Goal: Task Accomplishment & Management: Use online tool/utility

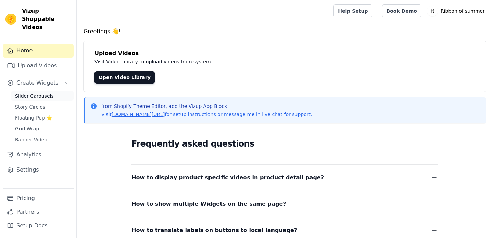
click at [39, 93] on span "Slider Carousels" at bounding box center [34, 96] width 39 height 7
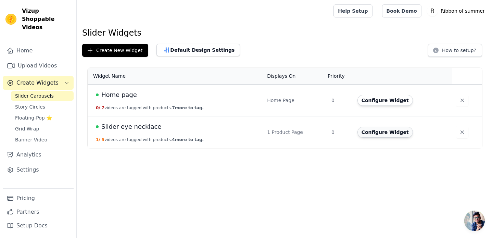
click at [374, 133] on button "Configure Widget" at bounding box center [386, 132] width 56 height 11
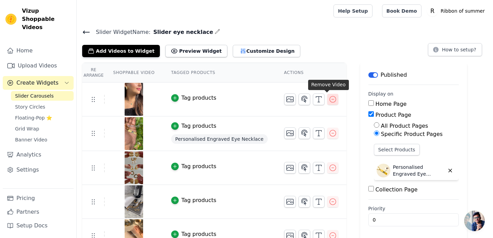
click at [330, 103] on icon "button" at bounding box center [333, 99] width 8 height 8
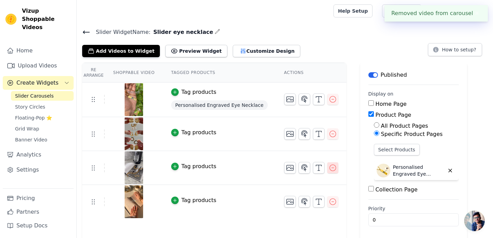
click at [329, 169] on icon "button" at bounding box center [333, 168] width 8 height 8
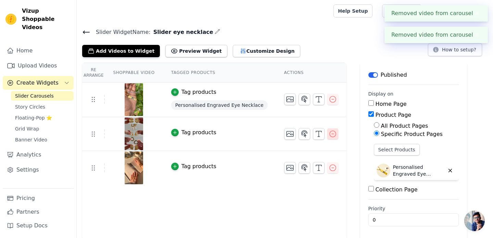
click at [329, 135] on icon "button" at bounding box center [333, 134] width 8 height 8
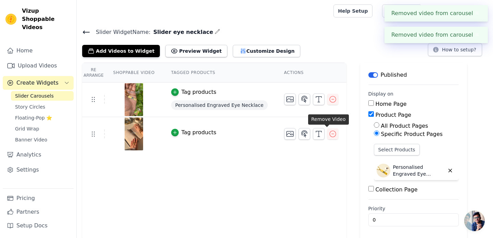
click at [329, 135] on icon "button" at bounding box center [333, 134] width 8 height 8
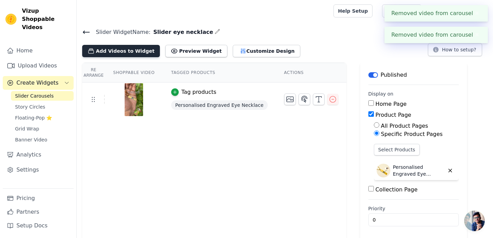
click at [140, 53] on button "Add Videos to Widget" at bounding box center [121, 51] width 78 height 12
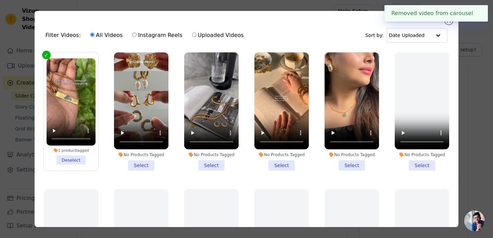
click at [217, 41] on div "All Videos Instagram Reels Uploaded Videos" at bounding box center [166, 35] width 161 height 16
click at [216, 38] on label "Uploaded Videos" at bounding box center [218, 35] width 52 height 9
click at [197, 37] on input "Uploaded Videos" at bounding box center [194, 35] width 4 height 4
radio input "true"
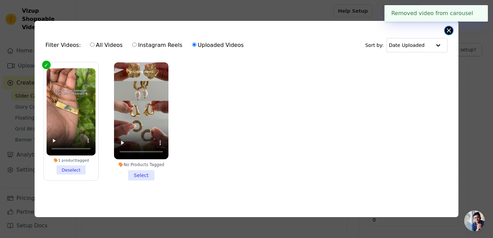
click at [450, 32] on button "Close modal" at bounding box center [449, 30] width 8 height 8
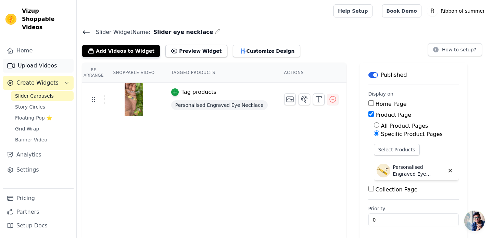
click at [51, 59] on link "Upload Videos" at bounding box center [38, 66] width 71 height 14
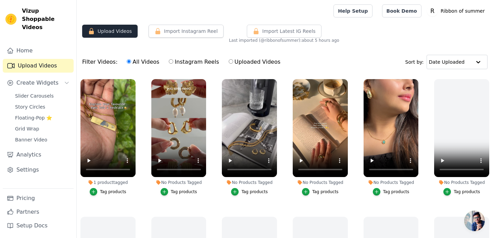
click at [116, 30] on button "Upload Videos" at bounding box center [110, 31] width 56 height 13
click at [205, 80] on icon "button" at bounding box center [205, 80] width 3 height 3
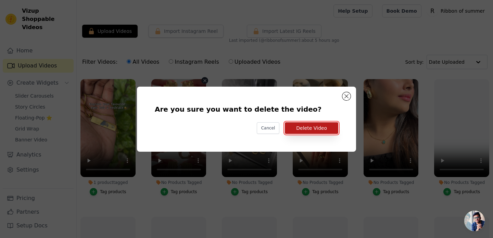
click at [306, 128] on button "Delete Video" at bounding box center [311, 128] width 53 height 12
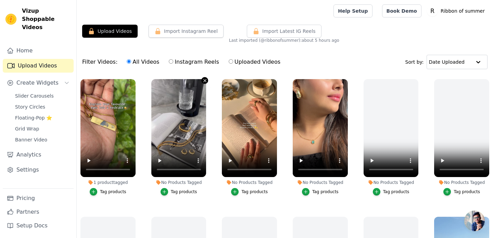
click at [205, 80] on icon "button" at bounding box center [205, 80] width 3 height 3
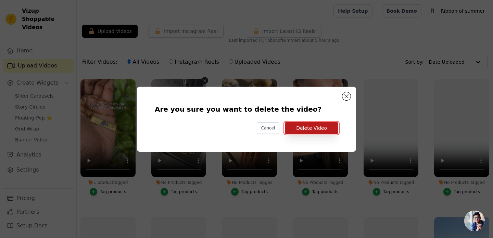
click at [307, 127] on button "Delete Video" at bounding box center [311, 128] width 53 height 12
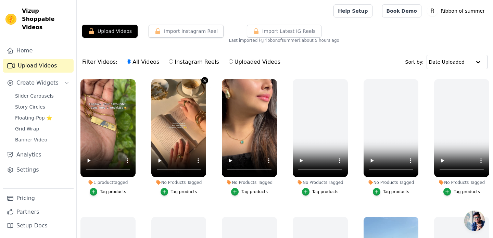
click at [202, 79] on icon "button" at bounding box center [204, 80] width 5 height 5
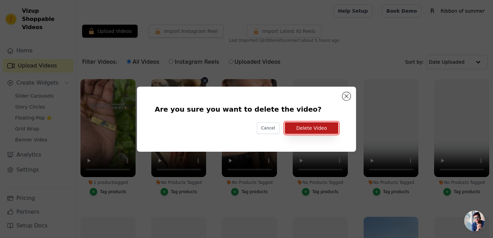
click at [311, 129] on button "Delete Video" at bounding box center [311, 128] width 53 height 12
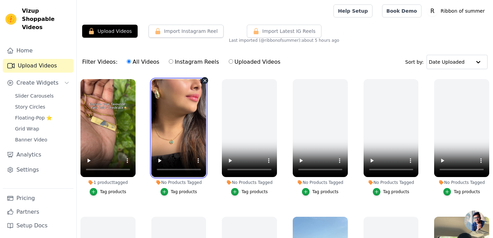
click at [200, 81] on video at bounding box center [178, 128] width 55 height 98
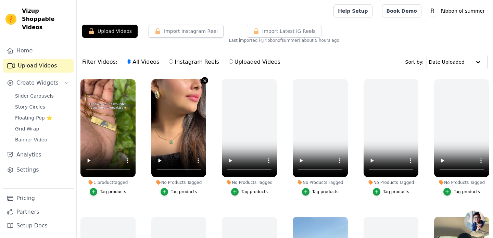
click at [204, 81] on icon "button" at bounding box center [204, 80] width 5 height 5
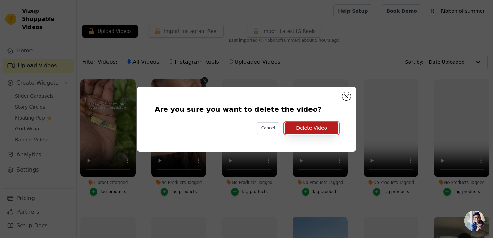
click at [319, 131] on button "Delete Video" at bounding box center [311, 128] width 53 height 12
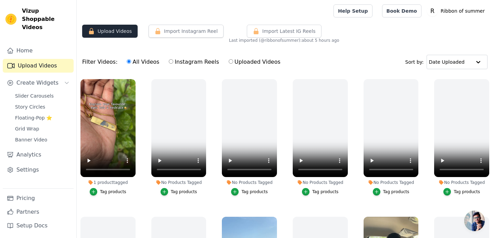
click at [118, 30] on button "Upload Videos" at bounding box center [110, 31] width 56 height 13
click at [205, 79] on icon "button" at bounding box center [204, 80] width 5 height 5
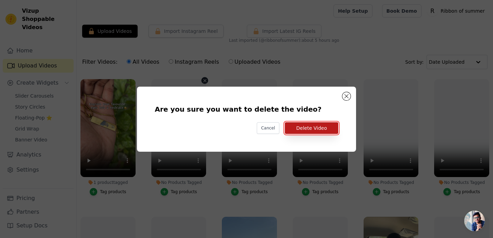
click at [321, 130] on button "Delete Video" at bounding box center [311, 128] width 53 height 12
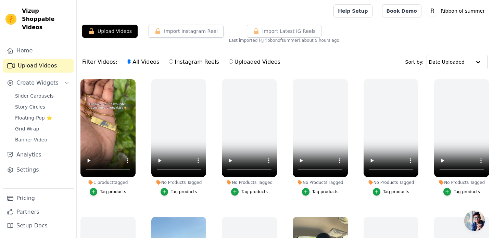
click at [230, 59] on label "Uploaded Videos" at bounding box center [255, 62] width 52 height 9
click at [230, 59] on input "Uploaded Videos" at bounding box center [231, 61] width 4 height 4
radio input "true"
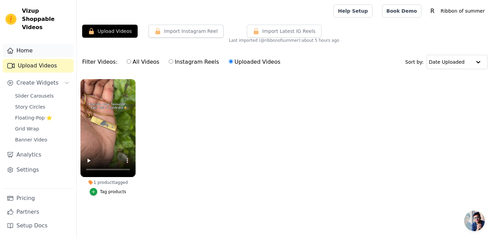
click at [45, 46] on link "Home" at bounding box center [38, 51] width 71 height 14
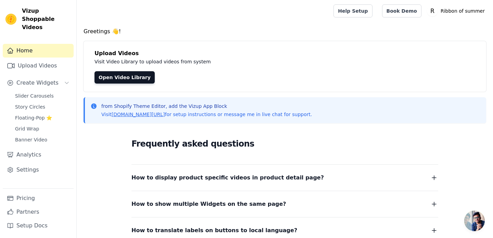
click at [127, 84] on div "Upload Videos Visit Video Library to upload videos from system Open Video Libra…" at bounding box center [285, 66] width 403 height 51
click at [125, 79] on link "Open Video Library" at bounding box center [125, 77] width 60 height 12
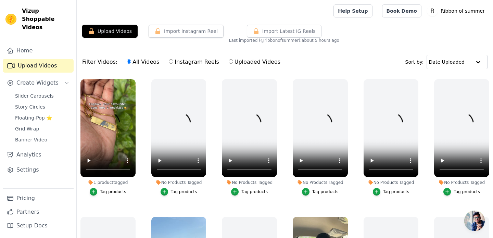
click at [183, 39] on div "Import Instagram Reel" at bounding box center [183, 34] width 81 height 19
click at [176, 33] on button "Import Instagram Reel" at bounding box center [186, 31] width 75 height 13
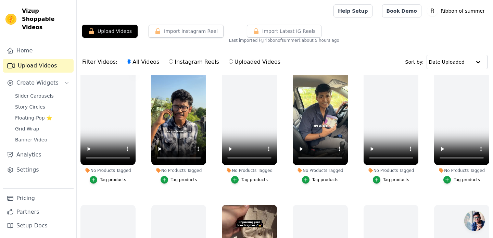
scroll to position [118, 0]
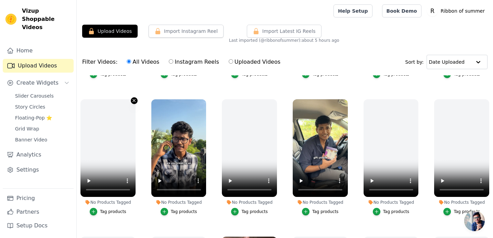
click at [134, 100] on icon "button" at bounding box center [134, 100] width 3 height 3
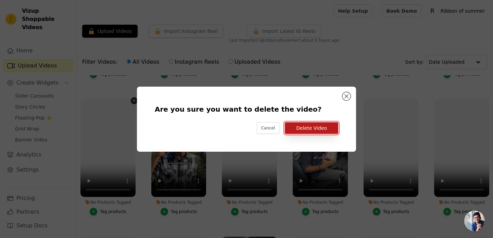
click at [293, 127] on button "Delete Video" at bounding box center [311, 128] width 53 height 12
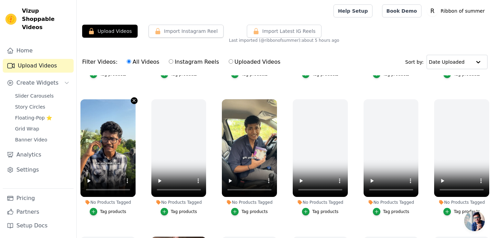
click at [133, 101] on icon "button" at bounding box center [134, 100] width 5 height 5
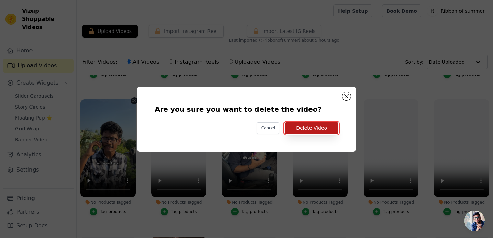
click at [309, 129] on button "Delete Video" at bounding box center [311, 128] width 53 height 12
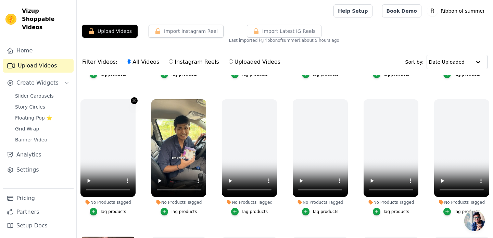
click at [134, 102] on icon "button" at bounding box center [134, 100] width 5 height 5
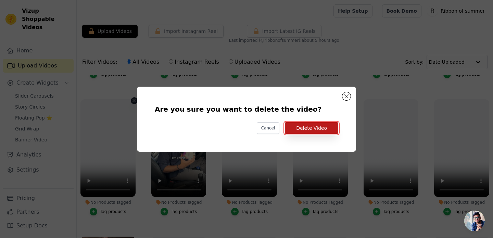
click at [303, 126] on button "Delete Video" at bounding box center [311, 128] width 53 height 12
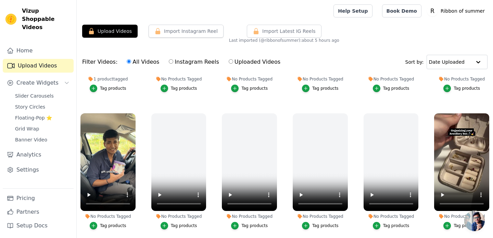
scroll to position [0, 0]
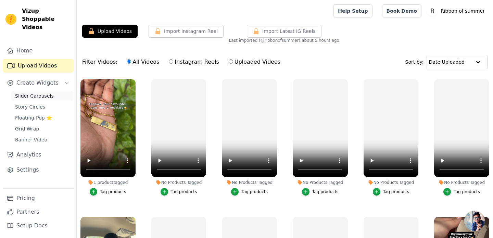
click at [32, 93] on span "Slider Carousels" at bounding box center [34, 96] width 39 height 7
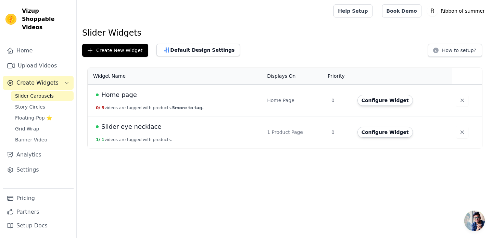
click at [172, 103] on td "Home page 0 / 5 videos are tagged with products. 5 more to tag." at bounding box center [175, 101] width 175 height 32
click at [209, 100] on td "Home page 0 / 5 videos are tagged with products. 5 more to tag." at bounding box center [175, 101] width 175 height 32
click at [462, 103] on icon "button" at bounding box center [462, 100] width 7 height 7
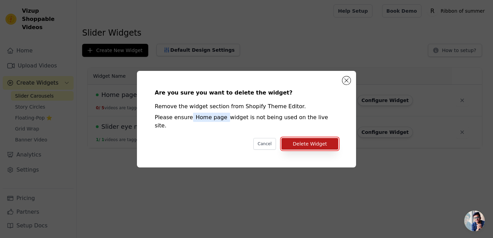
click at [325, 140] on button "Delete Widget" at bounding box center [310, 144] width 57 height 12
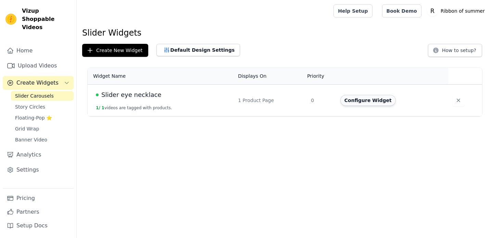
click at [362, 99] on button "Configure Widget" at bounding box center [369, 100] width 56 height 11
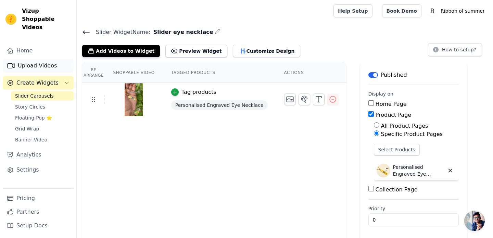
click at [33, 61] on link "Upload Videos" at bounding box center [38, 66] width 71 height 14
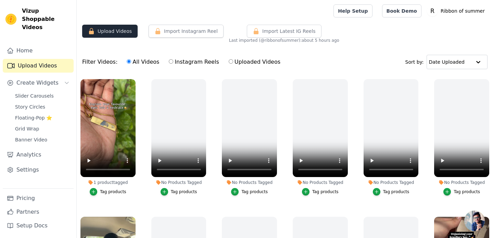
click at [124, 33] on button "Upload Videos" at bounding box center [110, 31] width 56 height 13
click at [200, 40] on div "Import Instagram Reel" at bounding box center [183, 34] width 81 height 19
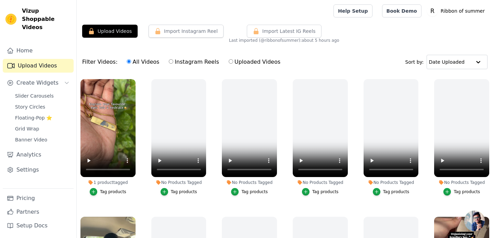
click at [229, 62] on input "Uploaded Videos" at bounding box center [231, 61] width 4 height 4
radio input "true"
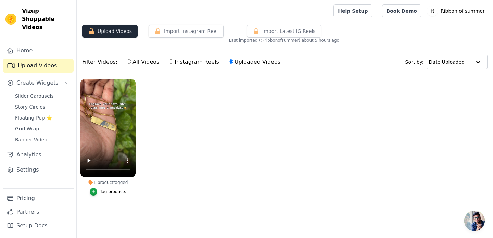
click at [125, 34] on button "Upload Videos" at bounding box center [110, 31] width 56 height 13
click at [118, 34] on button "Upload Videos" at bounding box center [110, 31] width 56 height 13
click at [16, 45] on link "Home" at bounding box center [38, 51] width 71 height 14
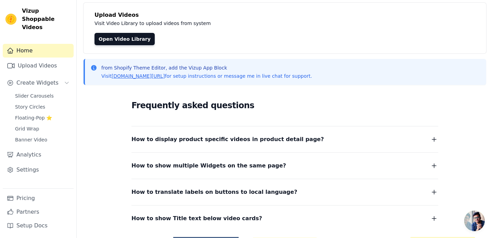
scroll to position [27, 0]
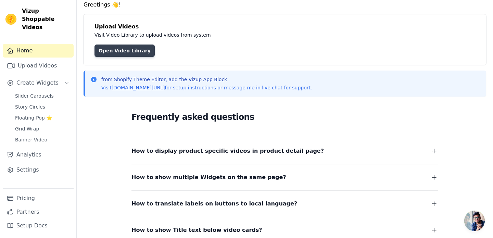
click at [123, 55] on link "Open Video Library" at bounding box center [125, 51] width 60 height 12
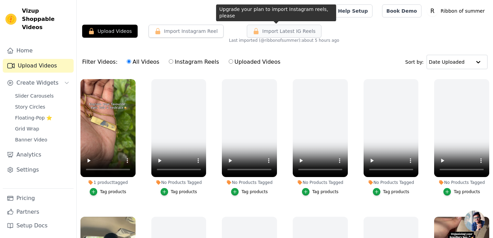
click at [269, 28] on span "Import Latest IG Reels" at bounding box center [288, 31] width 53 height 7
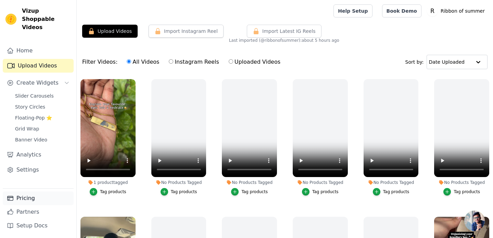
click at [27, 202] on link "Pricing" at bounding box center [38, 199] width 71 height 14
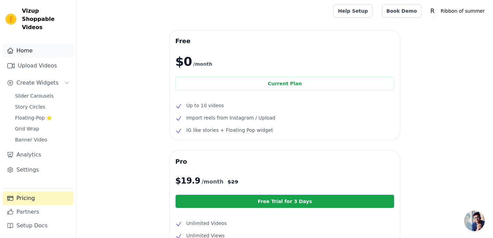
click at [17, 44] on link "Home" at bounding box center [38, 51] width 71 height 14
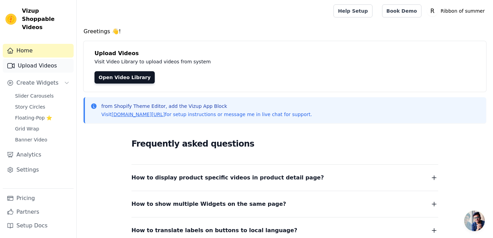
click at [28, 61] on link "Upload Videos" at bounding box center [38, 66] width 71 height 14
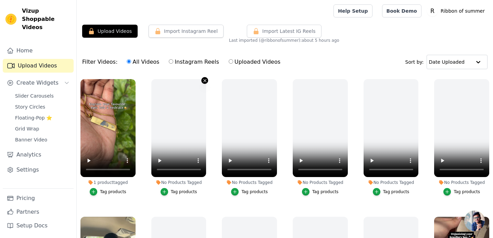
click at [205, 80] on icon "button" at bounding box center [205, 80] width 3 height 3
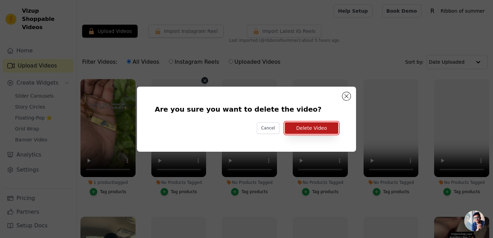
click at [302, 125] on button "Delete Video" at bounding box center [311, 128] width 53 height 12
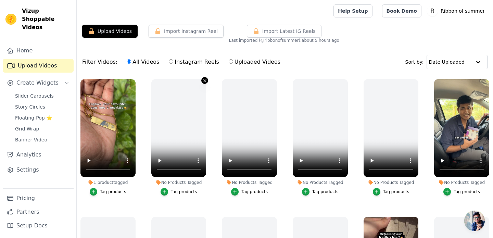
click at [203, 82] on icon "button" at bounding box center [204, 80] width 5 height 5
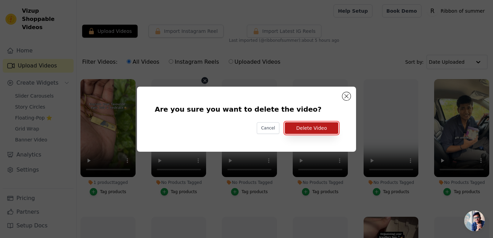
click at [315, 124] on button "Delete Video" at bounding box center [311, 128] width 53 height 12
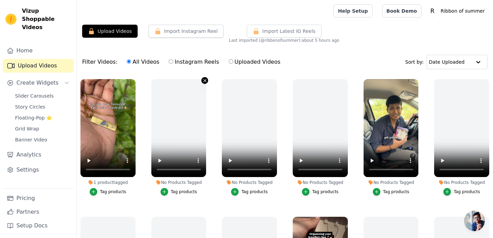
click at [204, 80] on icon "button" at bounding box center [204, 80] width 5 height 5
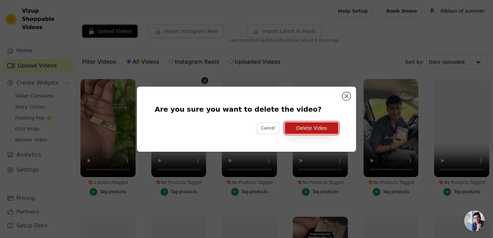
click at [300, 125] on button "Delete Video" at bounding box center [311, 128] width 53 height 12
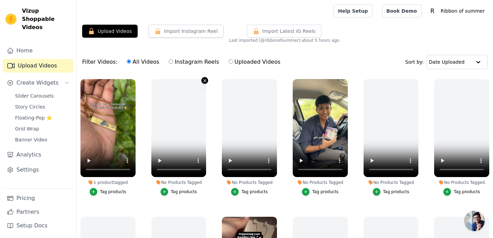
click at [205, 82] on icon "button" at bounding box center [204, 80] width 5 height 5
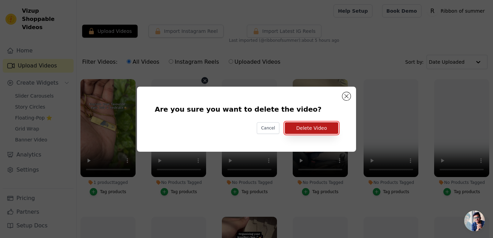
click at [296, 130] on button "Delete Video" at bounding box center [311, 128] width 53 height 12
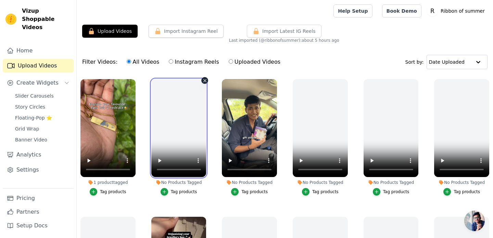
click at [201, 79] on video at bounding box center [178, 128] width 55 height 98
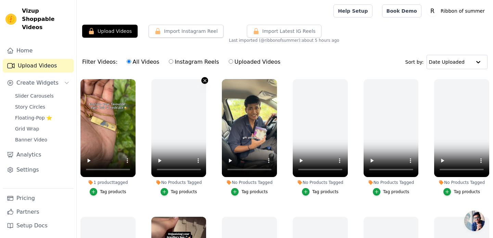
click at [206, 80] on icon "button" at bounding box center [204, 80] width 5 height 5
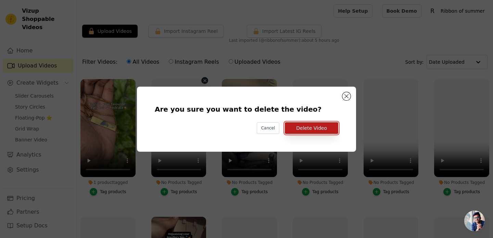
click at [303, 128] on button "Delete Video" at bounding box center [311, 128] width 53 height 12
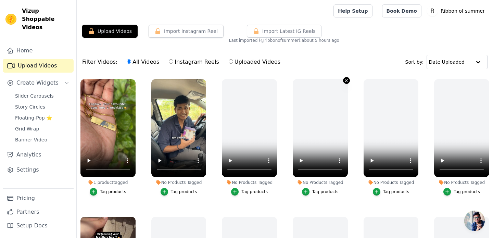
click at [349, 79] on icon "button" at bounding box center [346, 80] width 5 height 5
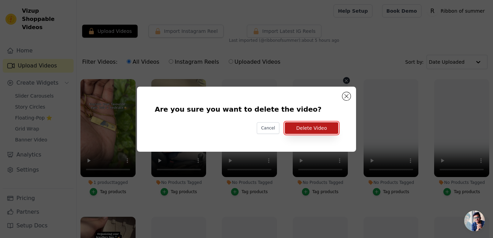
click at [324, 125] on button "Delete Video" at bounding box center [311, 128] width 53 height 12
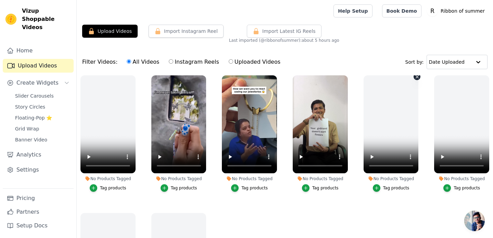
scroll to position [259, 0]
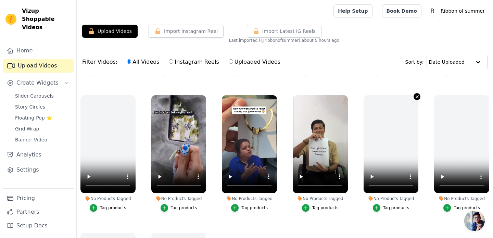
click at [415, 96] on icon "button" at bounding box center [417, 96] width 5 height 5
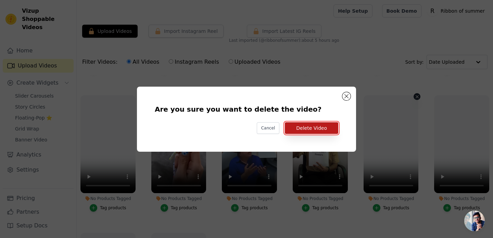
click at [327, 126] on button "Delete Video" at bounding box center [311, 128] width 53 height 12
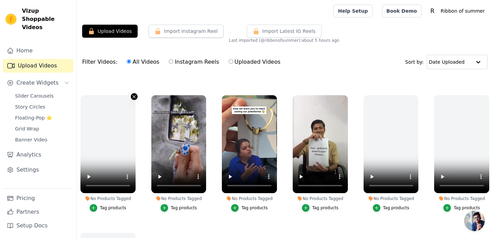
click at [134, 98] on icon "button" at bounding box center [134, 96] width 5 height 5
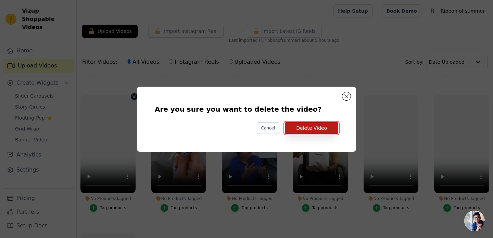
click at [303, 131] on button "Delete Video" at bounding box center [311, 128] width 53 height 12
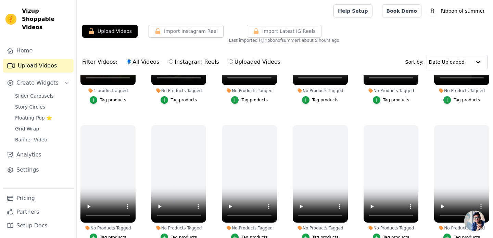
scroll to position [0, 0]
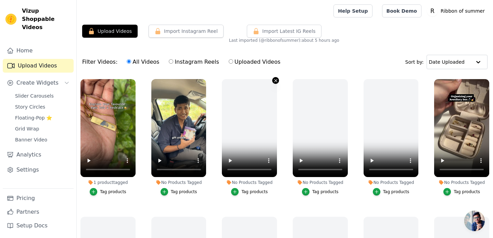
click at [276, 79] on icon "button" at bounding box center [275, 80] width 5 height 5
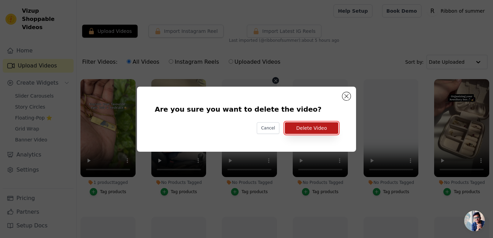
click at [316, 125] on button "Delete Video" at bounding box center [311, 128] width 53 height 12
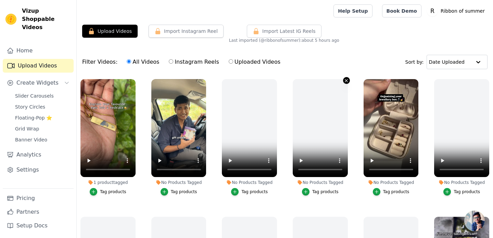
click at [346, 80] on icon "button" at bounding box center [346, 80] width 5 height 5
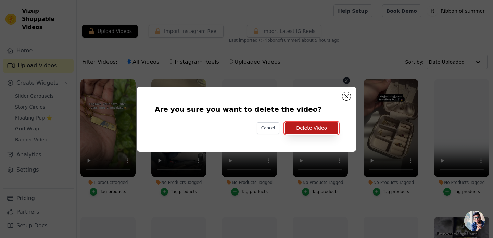
click at [330, 128] on button "Delete Video" at bounding box center [311, 128] width 53 height 12
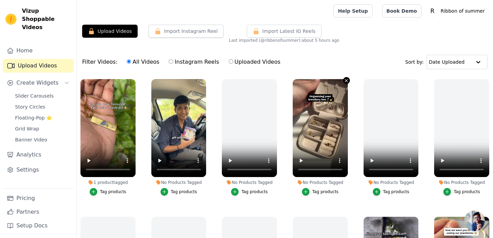
click at [346, 81] on icon "button" at bounding box center [346, 80] width 3 height 3
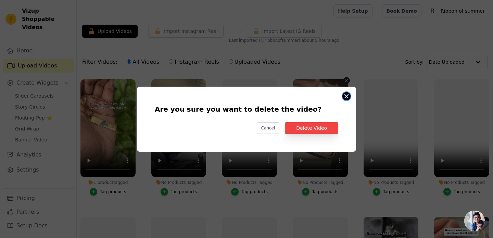
click at [348, 94] on button "Are you sure you want to delete the video? Cancel Delete Video No Products Tagg…" at bounding box center [347, 96] width 8 height 8
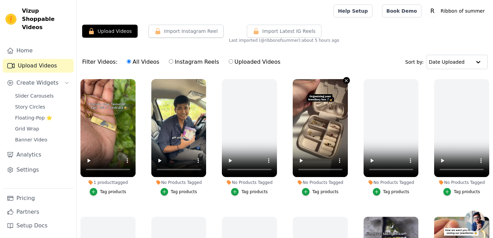
click at [344, 82] on icon "button" at bounding box center [346, 80] width 5 height 5
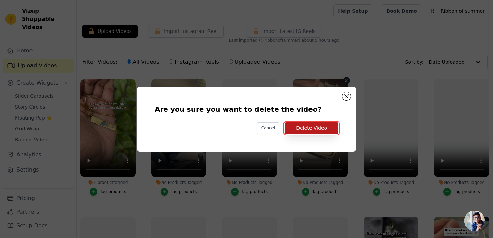
click at [316, 133] on button "Delete Video" at bounding box center [311, 128] width 53 height 12
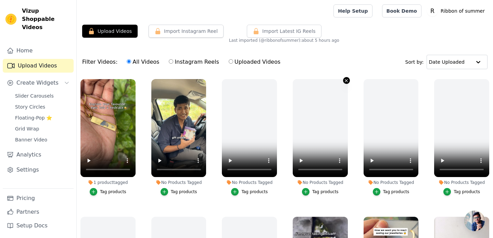
click at [346, 81] on icon "button" at bounding box center [346, 80] width 3 height 3
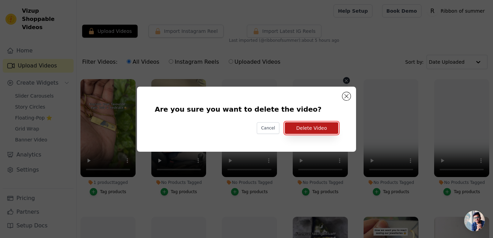
click at [324, 132] on button "Delete Video" at bounding box center [311, 128] width 53 height 12
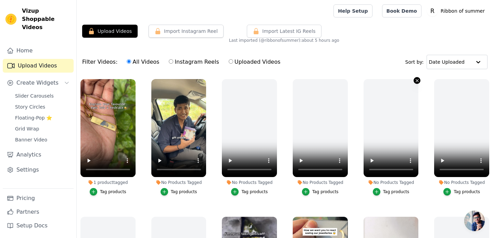
click at [417, 80] on icon "button" at bounding box center [417, 80] width 5 height 5
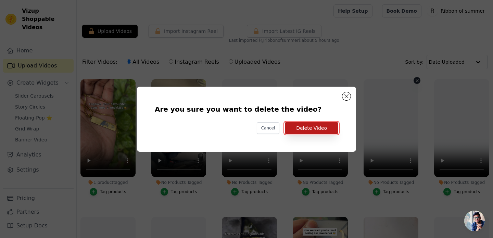
click at [334, 128] on button "Delete Video" at bounding box center [311, 128] width 53 height 12
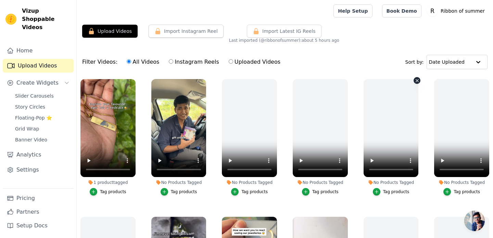
click at [415, 81] on icon "button" at bounding box center [417, 80] width 5 height 5
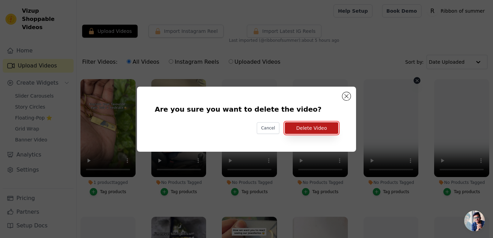
click at [336, 131] on button "Delete Video" at bounding box center [311, 128] width 53 height 12
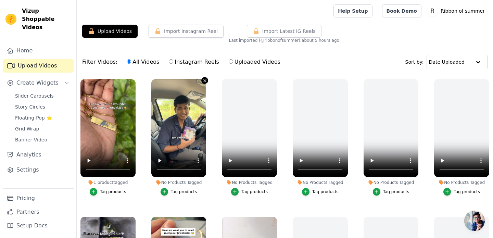
click at [205, 81] on icon "button" at bounding box center [205, 80] width 3 height 3
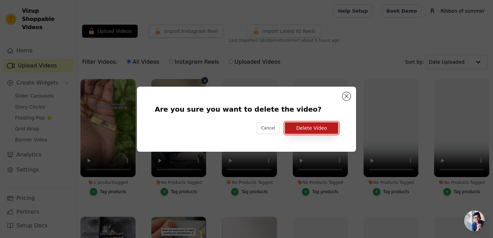
click at [302, 125] on button "Delete Video" at bounding box center [311, 128] width 53 height 12
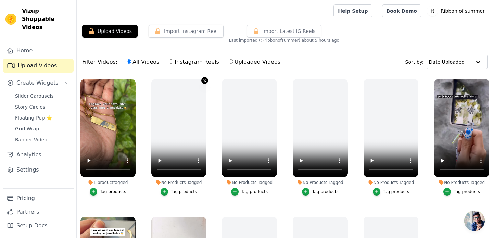
click at [205, 80] on icon "button" at bounding box center [204, 80] width 5 height 5
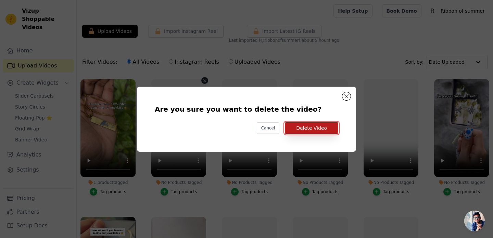
click at [295, 124] on button "Delete Video" at bounding box center [311, 128] width 53 height 12
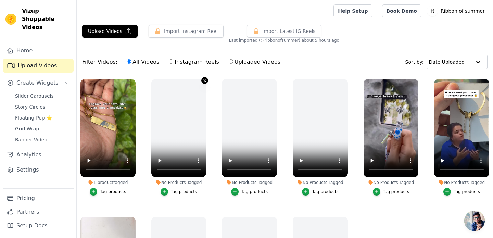
click at [202, 81] on icon "button" at bounding box center [204, 80] width 5 height 5
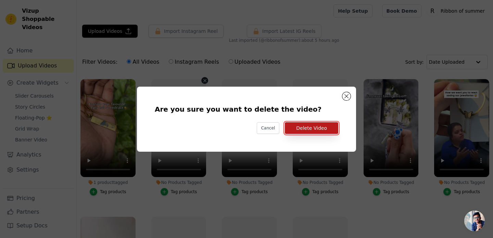
click at [310, 133] on button "Delete Video" at bounding box center [311, 128] width 53 height 12
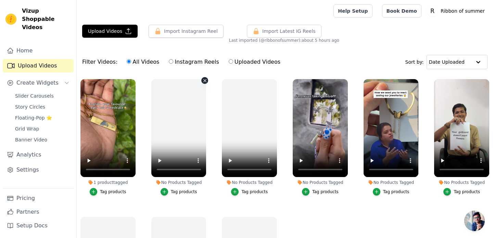
click at [205, 82] on icon "button" at bounding box center [204, 80] width 5 height 5
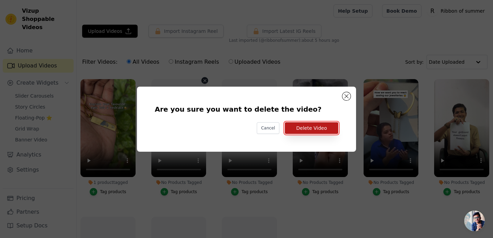
click at [304, 126] on button "Delete Video" at bounding box center [311, 128] width 53 height 12
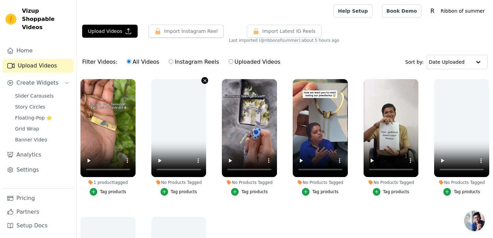
click at [204, 80] on icon "button" at bounding box center [204, 80] width 5 height 5
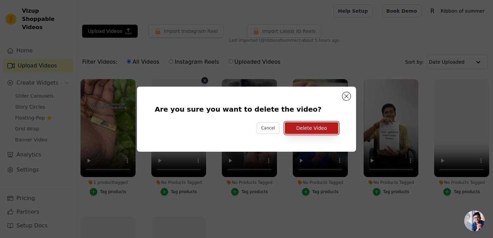
click at [306, 130] on button "Delete Video" at bounding box center [311, 128] width 53 height 12
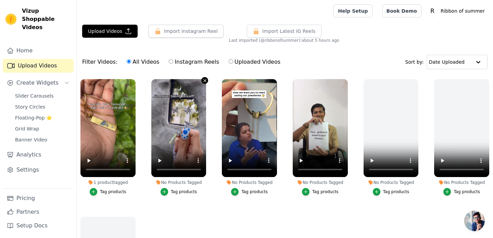
click at [204, 82] on icon "button" at bounding box center [204, 80] width 5 height 5
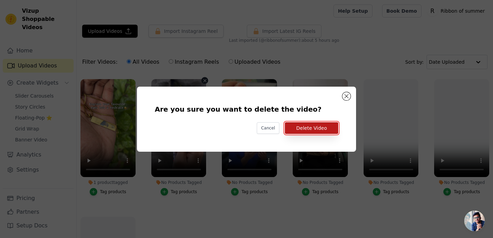
click at [317, 128] on button "Delete Video" at bounding box center [311, 128] width 53 height 12
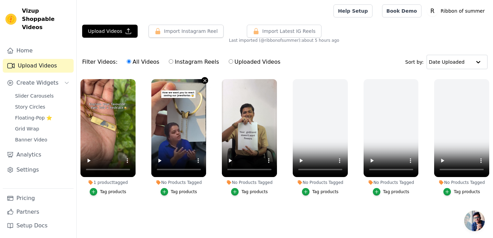
click at [204, 80] on icon "button" at bounding box center [204, 80] width 5 height 5
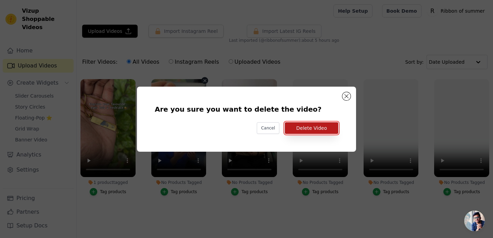
click at [297, 124] on button "Delete Video" at bounding box center [311, 128] width 53 height 12
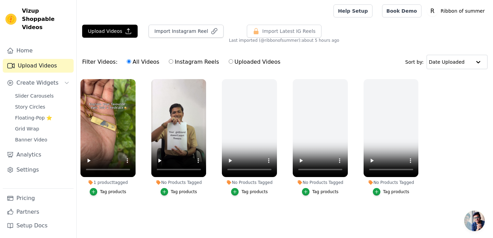
click at [206, 78] on div "No Products Tagged Tag products" at bounding box center [179, 138] width 63 height 127
click at [204, 81] on icon "button" at bounding box center [204, 80] width 5 height 5
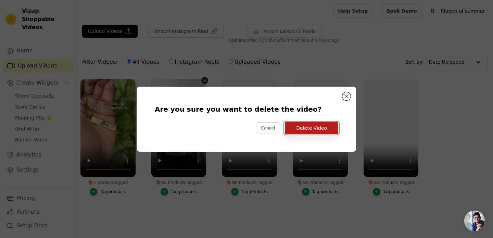
click at [300, 124] on button "Delete Video" at bounding box center [311, 128] width 53 height 12
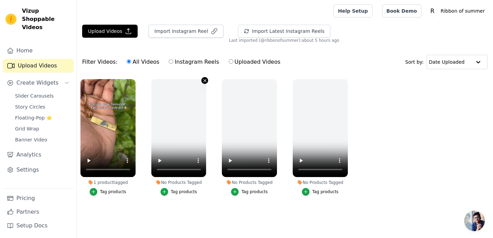
click at [205, 80] on icon "button" at bounding box center [205, 80] width 3 height 3
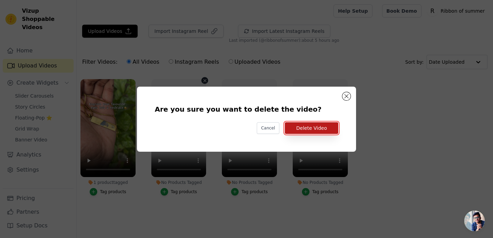
click at [313, 129] on button "Delete Video" at bounding box center [311, 128] width 53 height 12
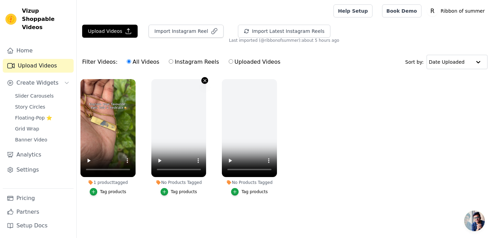
click at [203, 83] on icon "button" at bounding box center [204, 80] width 5 height 5
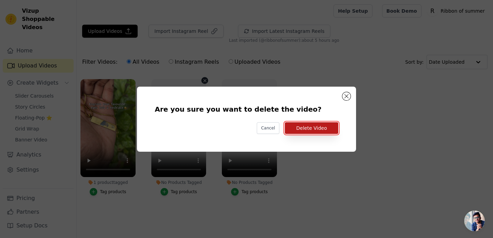
click at [304, 130] on button "Delete Video" at bounding box center [311, 128] width 53 height 12
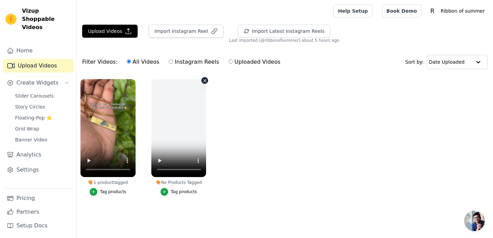
click at [205, 82] on icon "button" at bounding box center [204, 80] width 5 height 5
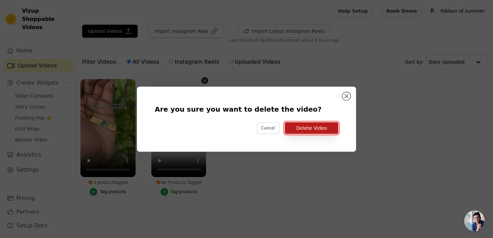
click at [300, 126] on button "Delete Video" at bounding box center [311, 128] width 53 height 12
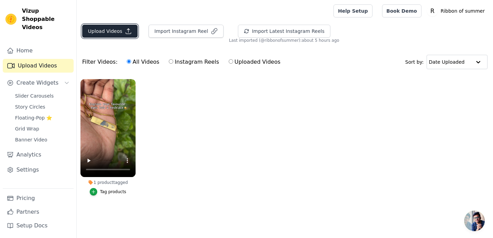
click at [125, 37] on button "Upload Videos" at bounding box center [110, 31] width 56 height 13
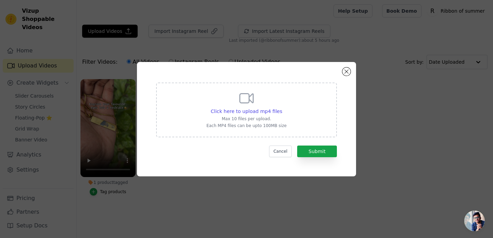
click at [237, 118] on p "Max 10 files per upload." at bounding box center [247, 118] width 80 height 5
click at [282, 108] on input "Click here to upload mp4 files Max 10 files per upload. Each MP4 files can be u…" at bounding box center [282, 108] width 0 height 0
type input "C:\fakepath\Eye necklace ad 12.mp4"
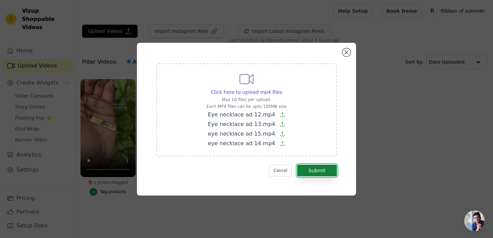
click at [317, 171] on button "Submit" at bounding box center [317, 171] width 40 height 12
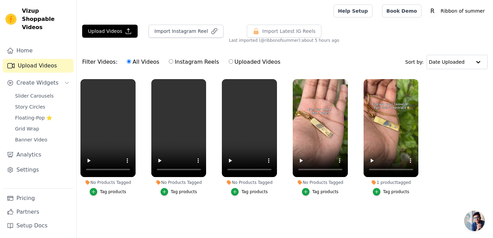
click at [112, 194] on div "Tag products" at bounding box center [113, 191] width 26 height 5
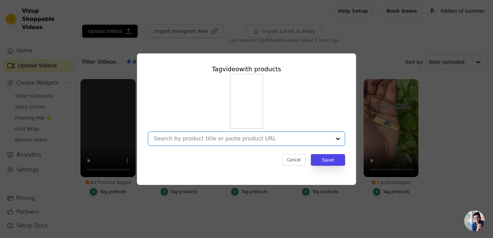
click at [249, 139] on input "No Products Tagged Tag video with products Option undefined, selected. Select i…" at bounding box center [242, 138] width 177 height 7
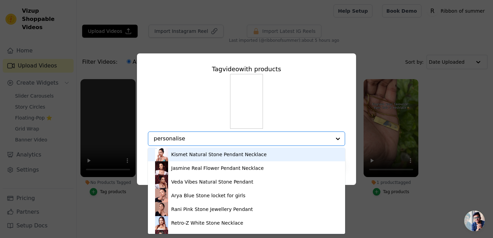
type input "personalised"
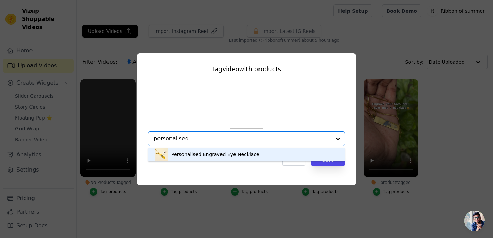
click at [239, 156] on div "Personalised Engraved Eye Necklace" at bounding box center [215, 154] width 88 height 7
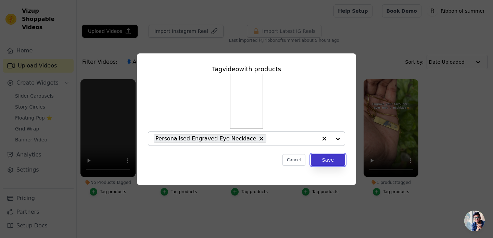
click at [339, 160] on button "Save" at bounding box center [328, 160] width 34 height 12
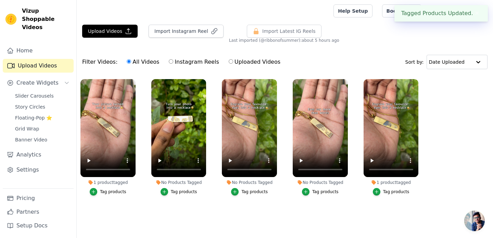
click at [189, 192] on div "Tag products" at bounding box center [184, 191] width 26 height 5
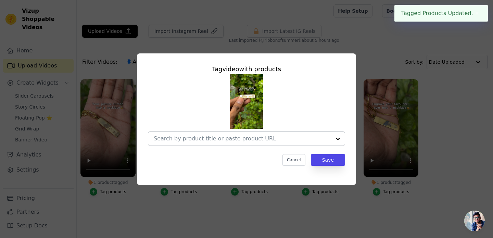
click at [224, 136] on input "No Products Tagged Tag video with products Cancel Save Tag products" at bounding box center [242, 138] width 177 height 7
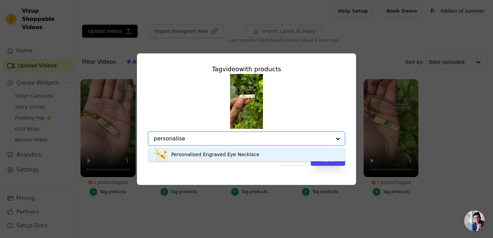
type input "personalised"
click at [221, 149] on div "Personalised Engraved Eye Necklace" at bounding box center [247, 155] width 184 height 14
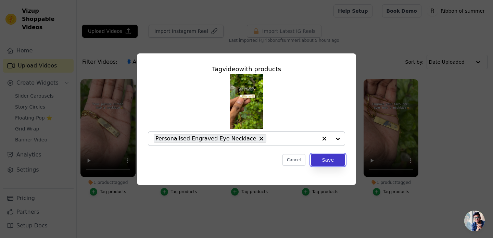
click at [335, 160] on button "Save" at bounding box center [328, 160] width 34 height 12
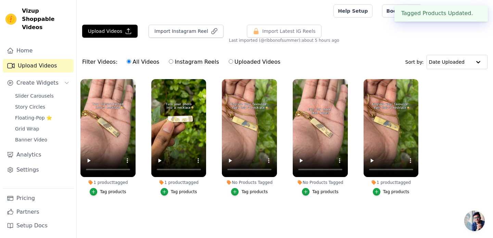
click at [245, 193] on div "Tag products" at bounding box center [255, 191] width 26 height 5
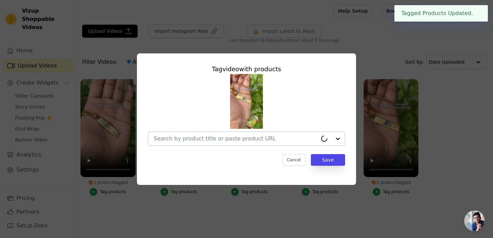
click at [242, 136] on input "No Products Tagged Tag video with products Cancel Save Tag products" at bounding box center [236, 138] width 164 height 7
paste input "personalised"
type input "personalised"
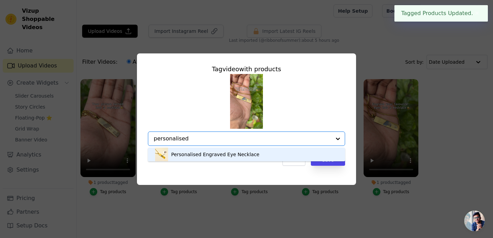
click at [255, 157] on div "Personalised Engraved Eye Necklace" at bounding box center [247, 155] width 184 height 14
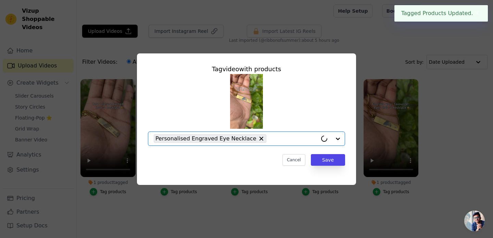
click at [335, 153] on div "Tag video with products Option Personalised Engraved Eye Necklace, selected. Se…" at bounding box center [247, 115] width 208 height 112
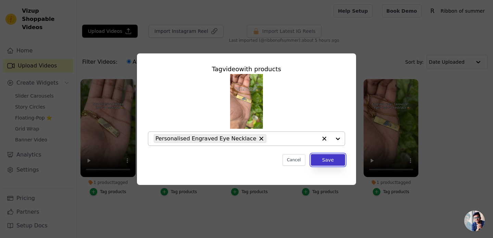
click at [332, 159] on button "Save" at bounding box center [328, 160] width 34 height 12
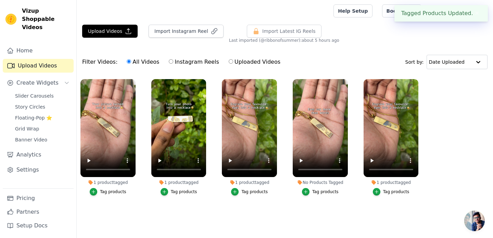
click at [315, 192] on div "Tag products" at bounding box center [325, 191] width 26 height 5
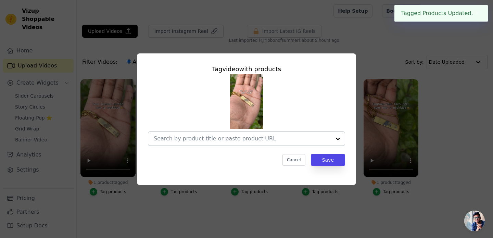
click at [267, 137] on input "No Products Tagged Tag video with products Cancel Save Tag products" at bounding box center [242, 138] width 177 height 7
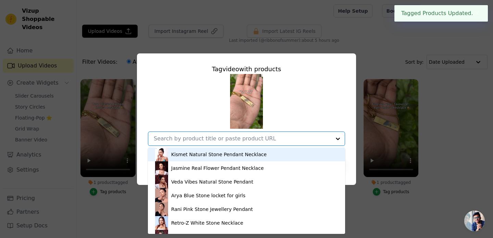
paste input "personalised"
type input "personalised"
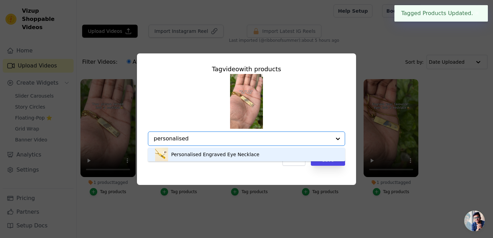
click at [270, 152] on div "Personalised Engraved Eye Necklace" at bounding box center [247, 155] width 184 height 14
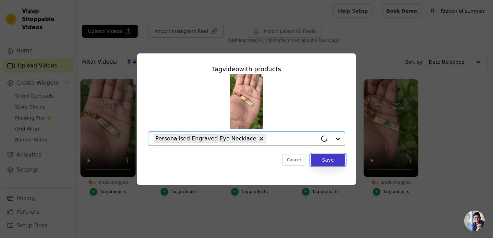
click at [329, 157] on button "Save" at bounding box center [328, 160] width 34 height 12
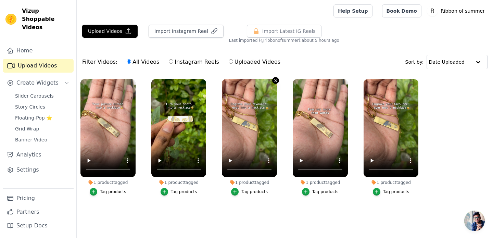
click at [274, 82] on icon "button" at bounding box center [275, 80] width 3 height 3
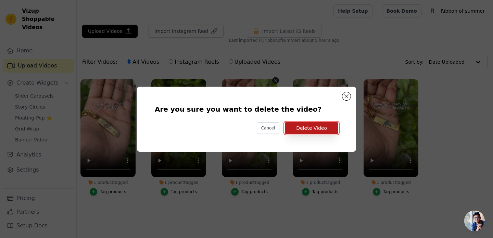
click at [306, 128] on button "Delete Video" at bounding box center [311, 128] width 53 height 12
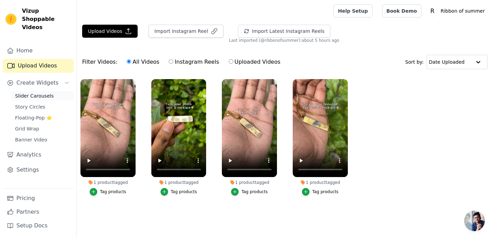
click at [33, 93] on span "Slider Carousels" at bounding box center [34, 96] width 39 height 7
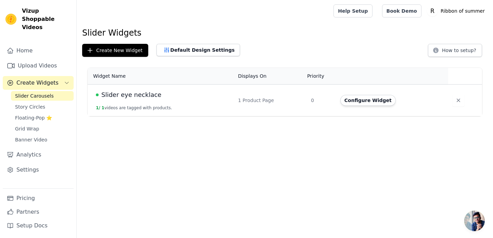
click at [168, 103] on td "Slider eye necklace 1 / 1 videos are tagged with products." at bounding box center [161, 101] width 146 height 32
click at [378, 105] on button "Configure Widget" at bounding box center [369, 100] width 56 height 11
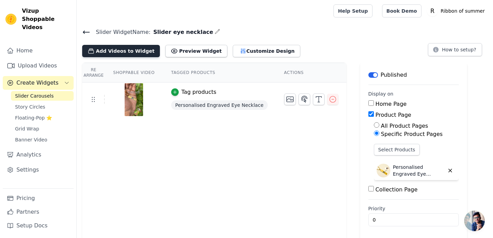
click at [140, 49] on button "Add Videos to Widget" at bounding box center [121, 51] width 78 height 12
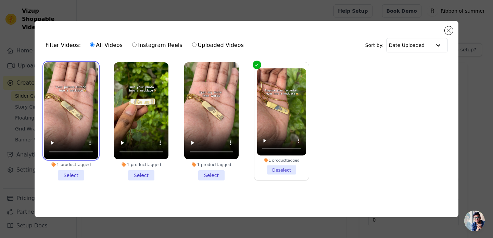
click at [72, 74] on video at bounding box center [71, 110] width 54 height 97
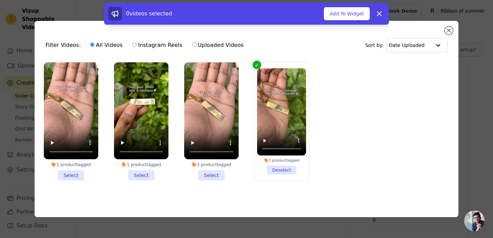
click at [75, 173] on li "1 product tagged Select" at bounding box center [71, 121] width 54 height 118
click at [0, 0] on input "1 product tagged Select" at bounding box center [0, 0] width 0 height 0
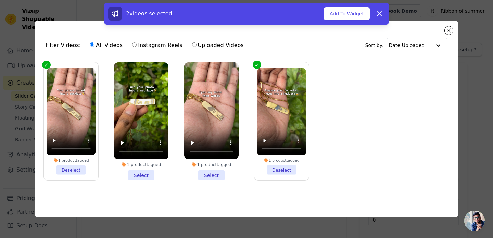
click at [133, 176] on li "1 product tagged Select" at bounding box center [141, 121] width 54 height 118
click at [0, 0] on input "1 product tagged Select" at bounding box center [0, 0] width 0 height 0
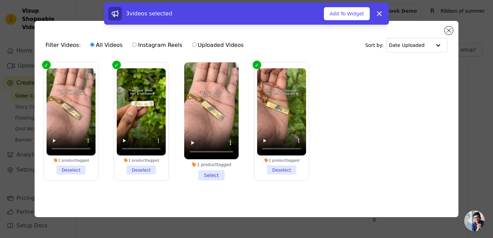
click at [217, 174] on li "1 product tagged Select" at bounding box center [211, 121] width 54 height 118
click at [0, 0] on input "1 product tagged Select" at bounding box center [0, 0] width 0 height 0
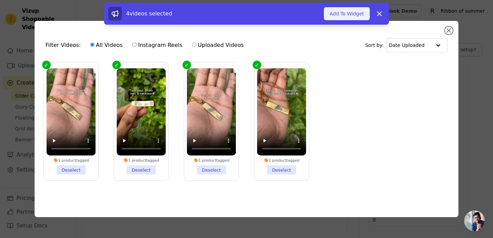
click at [349, 14] on button "Add To Widget" at bounding box center [347, 13] width 46 height 13
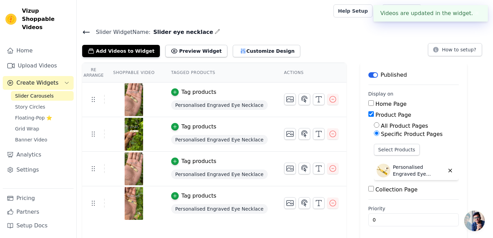
scroll to position [2, 0]
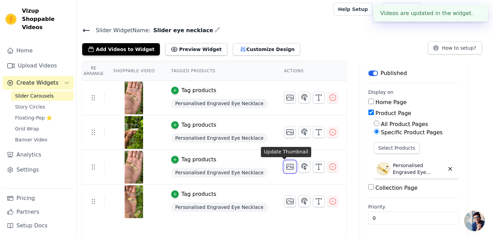
click at [288, 165] on icon "button" at bounding box center [290, 167] width 8 height 8
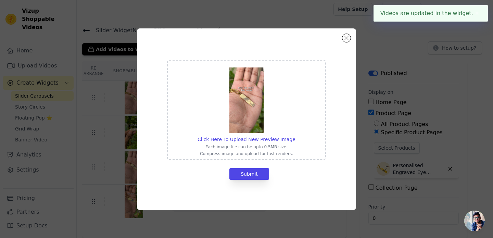
scroll to position [0, 0]
click at [245, 119] on img at bounding box center [247, 100] width 34 height 66
click at [295, 136] on input "Click Here To Upload New Preview Image Each image file can be upto 0.5MB size. …" at bounding box center [295, 136] width 0 height 0
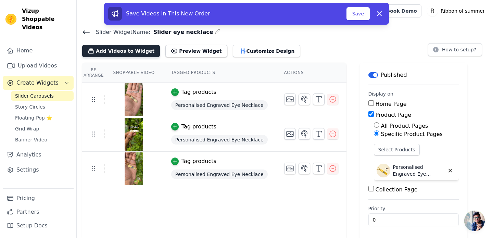
click at [136, 54] on button "Add Videos to Widget" at bounding box center [121, 51] width 78 height 12
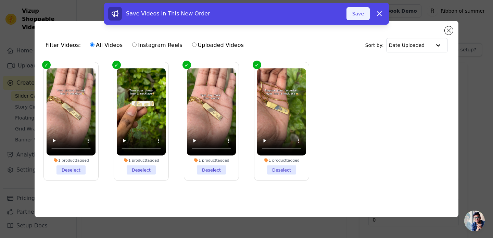
click at [355, 10] on button "Save" at bounding box center [358, 13] width 23 height 13
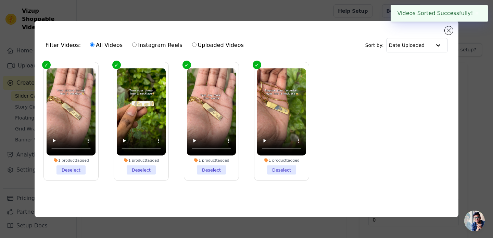
click at [455, 30] on div "Filter Videos: All Videos Instagram Reels Uploaded Videos Sort by: Date Uploade…" at bounding box center [247, 119] width 424 height 196
click at [447, 29] on button "Close modal" at bounding box center [449, 30] width 8 height 8
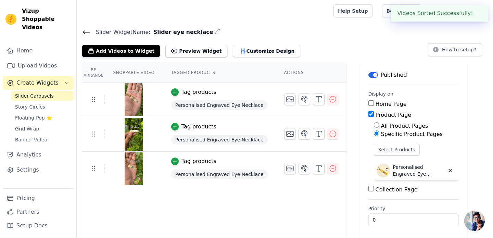
scroll to position [2, 0]
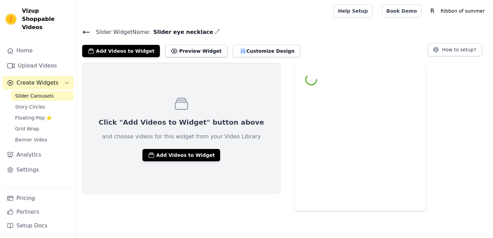
scroll to position [2, 0]
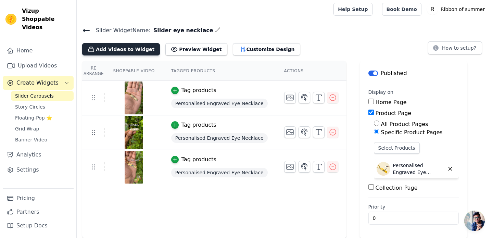
click at [130, 51] on button "Add Videos to Widget" at bounding box center [121, 49] width 78 height 12
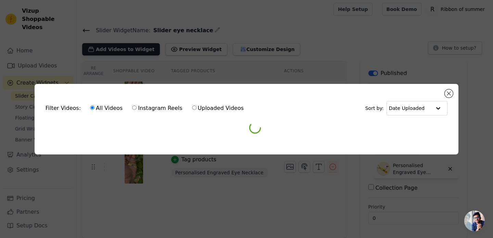
scroll to position [0, 0]
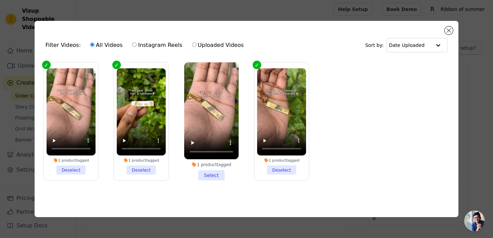
click at [211, 176] on li "1 product tagged Select" at bounding box center [211, 121] width 54 height 118
click at [0, 0] on input "1 product tagged Select" at bounding box center [0, 0] width 0 height 0
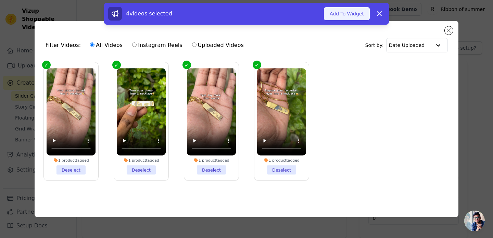
click at [346, 19] on button "Add To Widget" at bounding box center [347, 13] width 46 height 13
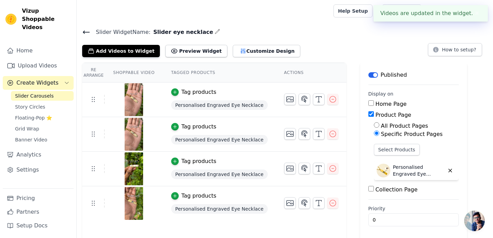
scroll to position [2, 0]
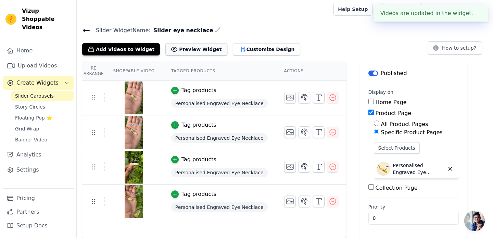
click at [181, 52] on button "Preview Widget" at bounding box center [196, 49] width 62 height 12
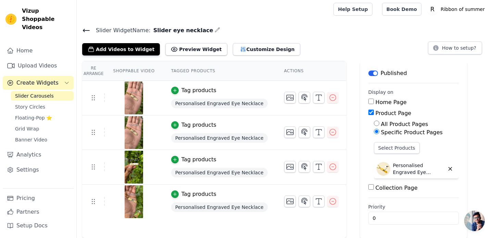
scroll to position [0, 0]
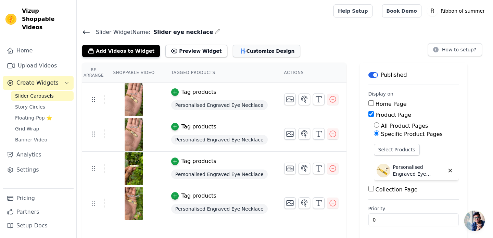
click at [247, 50] on button "Customize Design" at bounding box center [266, 51] width 67 height 12
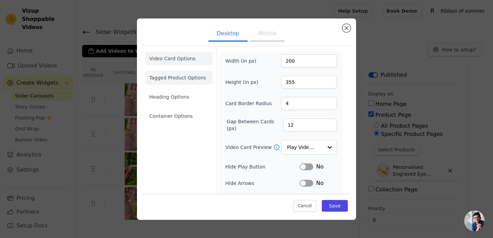
click at [179, 79] on li "Tagged Product Options" at bounding box center [178, 78] width 67 height 14
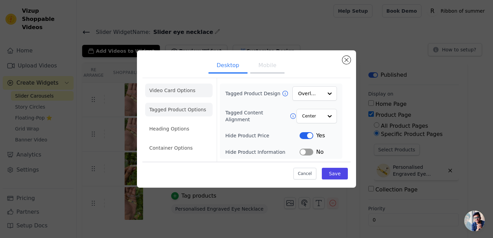
click at [185, 91] on li "Video Card Options" at bounding box center [178, 91] width 67 height 14
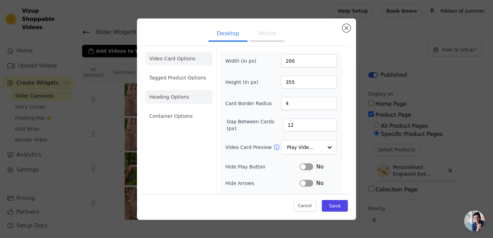
click at [179, 101] on li "Heading Options" at bounding box center [178, 97] width 67 height 14
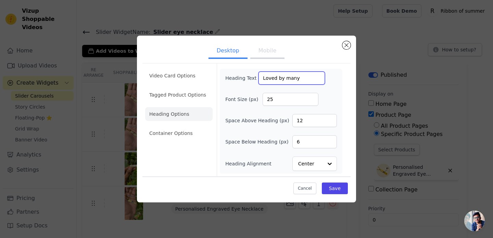
click at [268, 81] on input "Loved by many" at bounding box center [292, 78] width 66 height 13
click at [263, 50] on button "Mobile" at bounding box center [267, 51] width 34 height 15
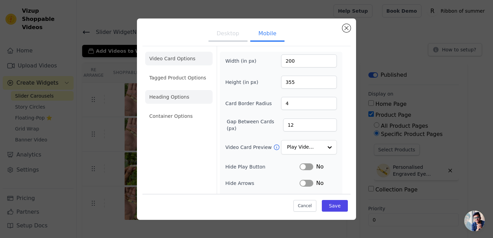
click at [174, 96] on li "Heading Options" at bounding box center [178, 97] width 67 height 14
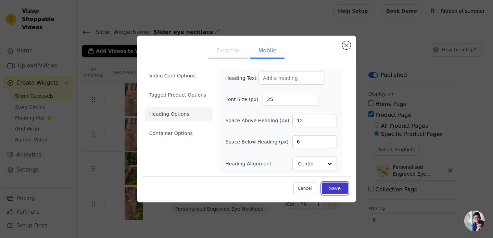
click at [341, 188] on button "Save" at bounding box center [335, 189] width 26 height 12
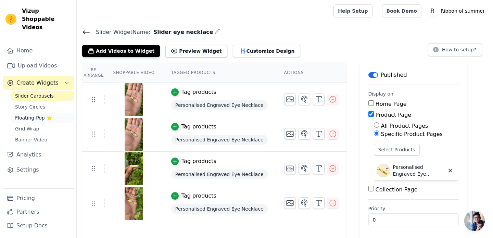
click at [30, 114] on span "Floating-Pop ⭐" at bounding box center [33, 117] width 37 height 7
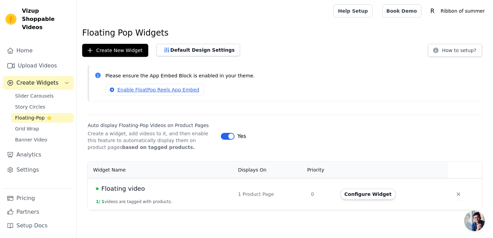
click at [225, 137] on button "Label" at bounding box center [228, 136] width 14 height 7
click at [293, 69] on div "Please ensure the App Embed Block is enabled in your theme. Enable FloatPop Ree…" at bounding box center [285, 83] width 395 height 36
click at [245, 71] on div "Please ensure the App Embed Block is enabled in your theme. Enable FloatPop Ree…" at bounding box center [291, 83] width 371 height 25
click at [459, 194] on icon "button" at bounding box center [458, 194] width 7 height 7
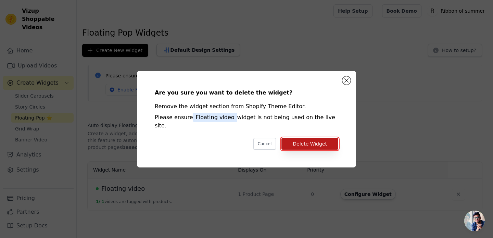
click at [326, 140] on button "Delete Widget" at bounding box center [310, 144] width 57 height 12
